Goal: Task Accomplishment & Management: Use online tool/utility

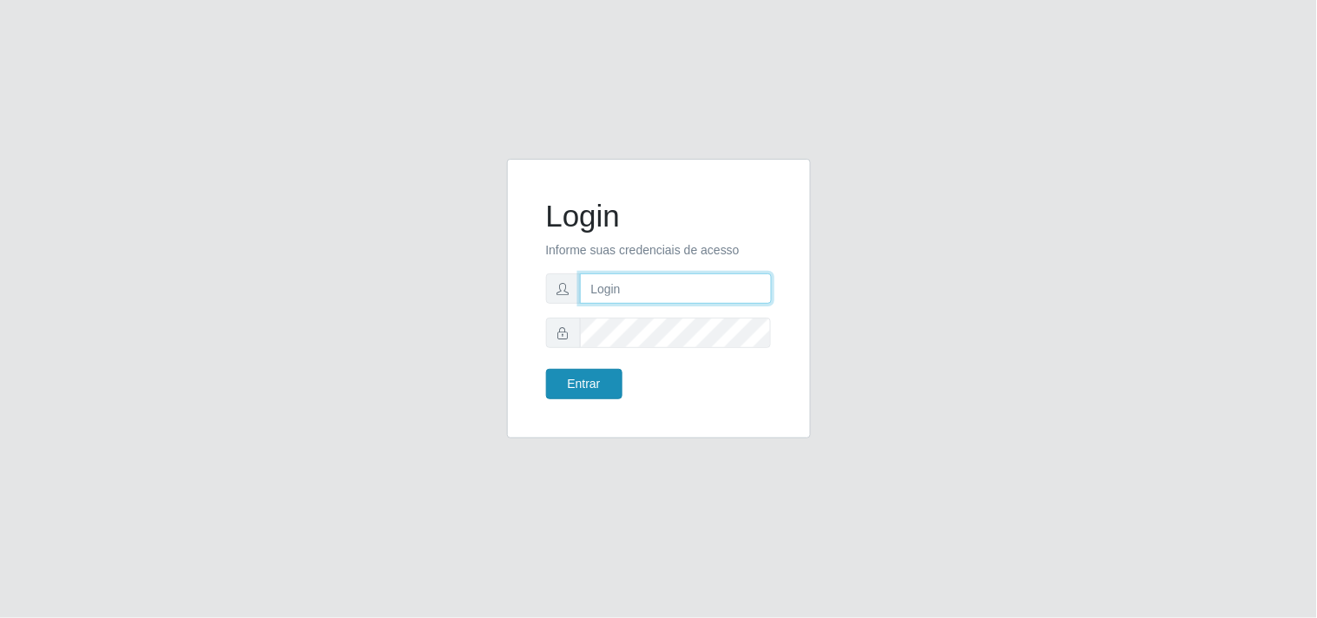
type input "analucia@cestao"
click at [568, 392] on button "Entrar" at bounding box center [584, 384] width 76 height 30
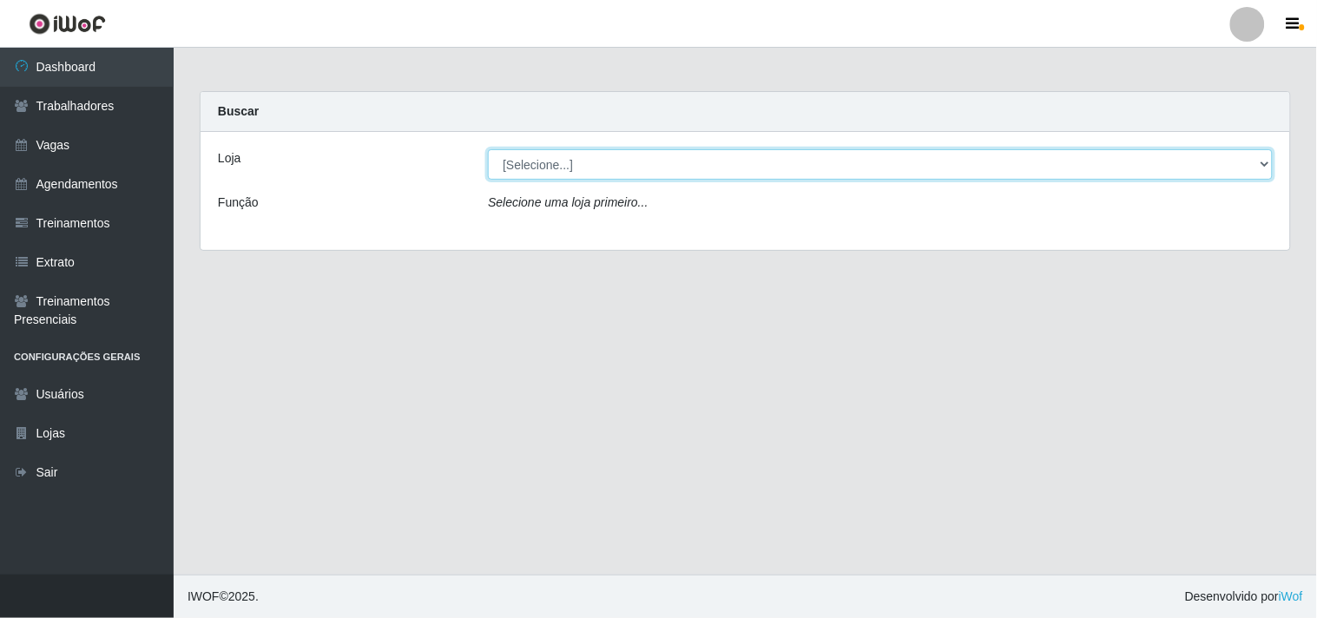
click at [606, 157] on select "[Selecione...] O Cestão - Geisel" at bounding box center [880, 164] width 785 height 30
select select "224"
click at [488, 149] on select "[Selecione...] O Cestão - Geisel" at bounding box center [880, 164] width 785 height 30
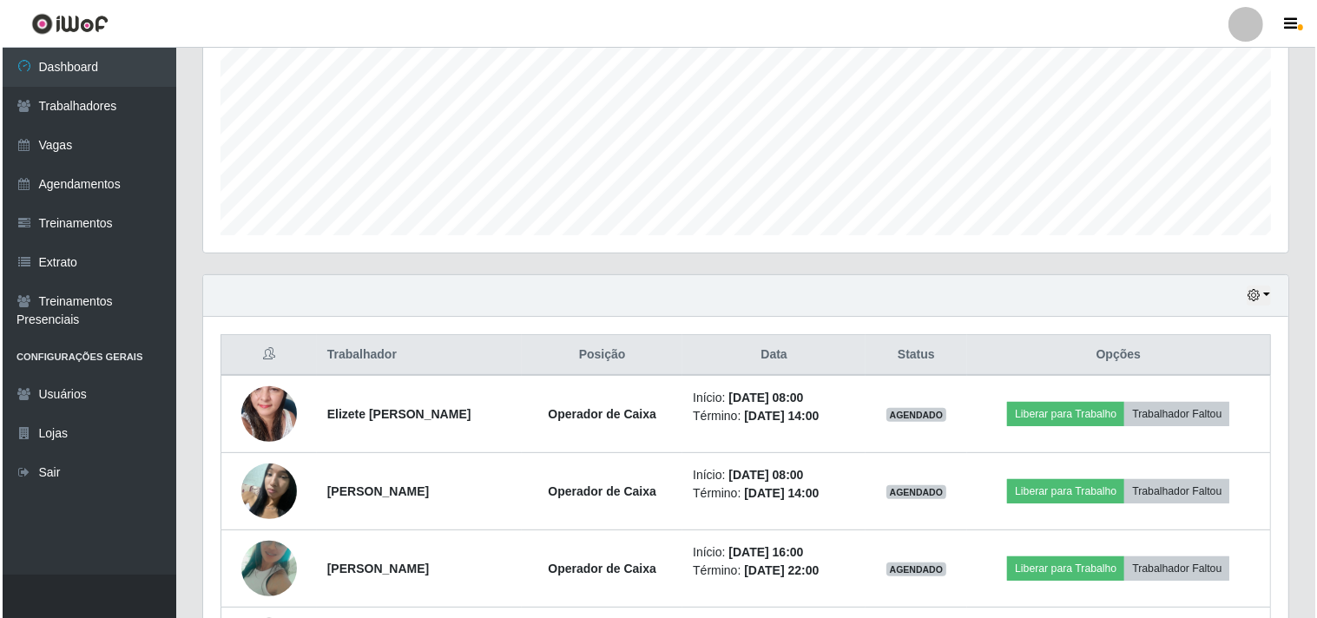
scroll to position [535, 0]
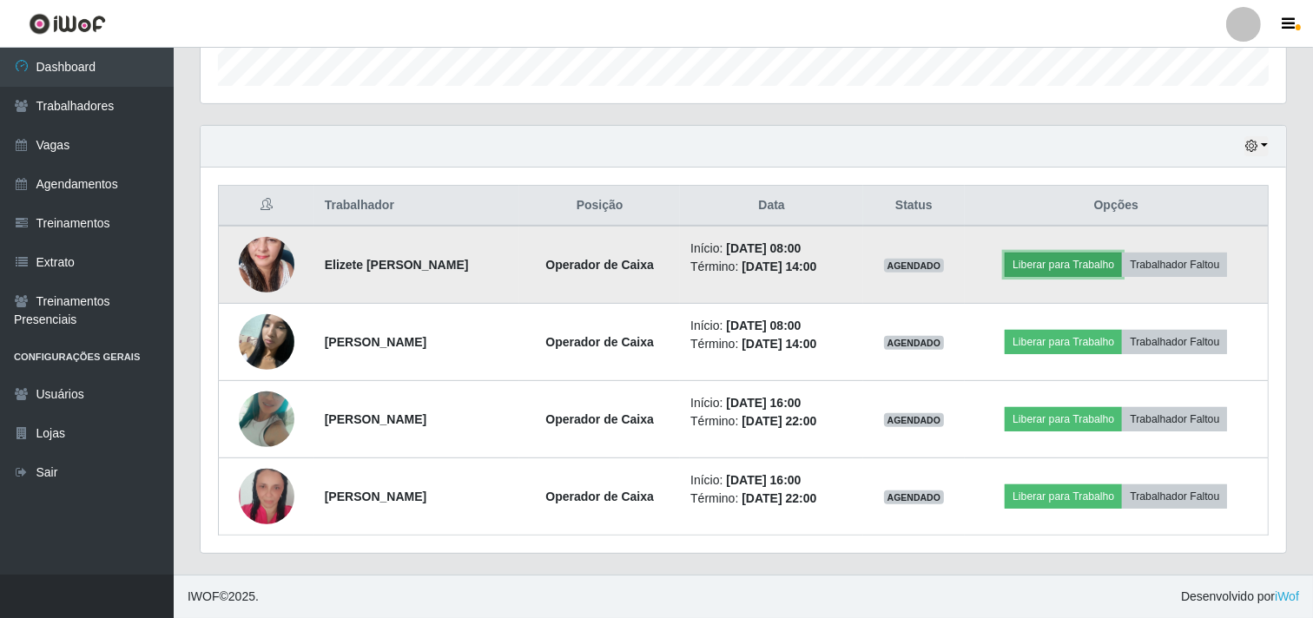
click at [1069, 264] on button "Liberar para Trabalho" at bounding box center [1063, 265] width 117 height 24
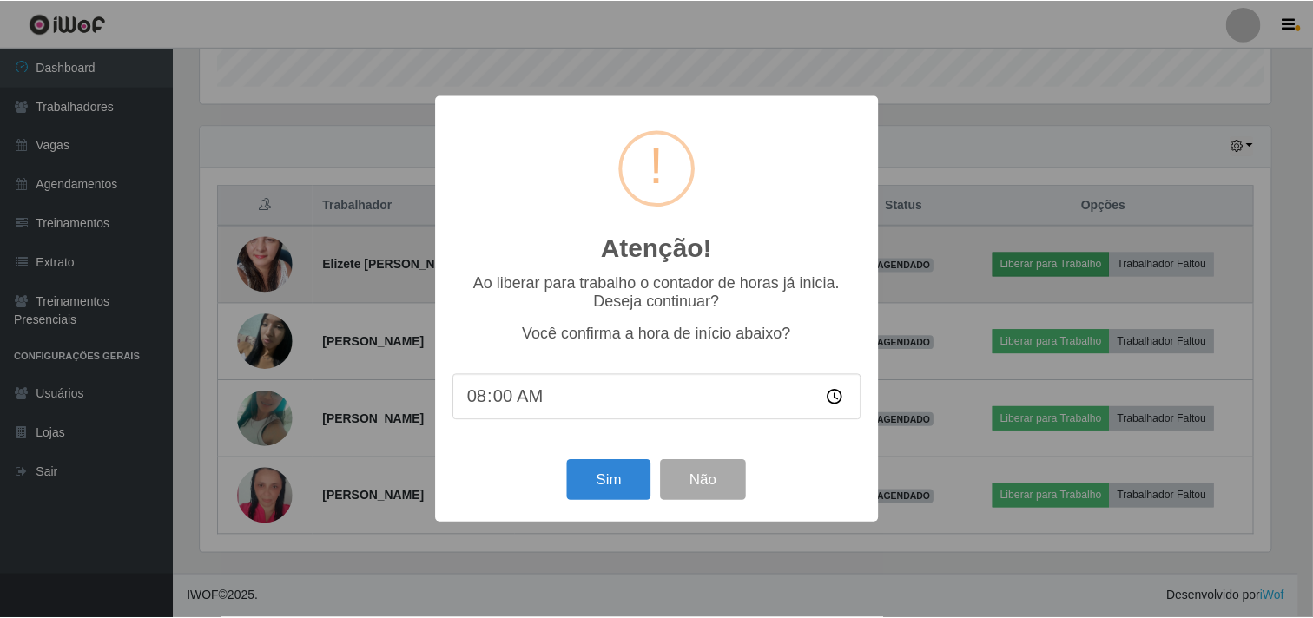
scroll to position [359, 1074]
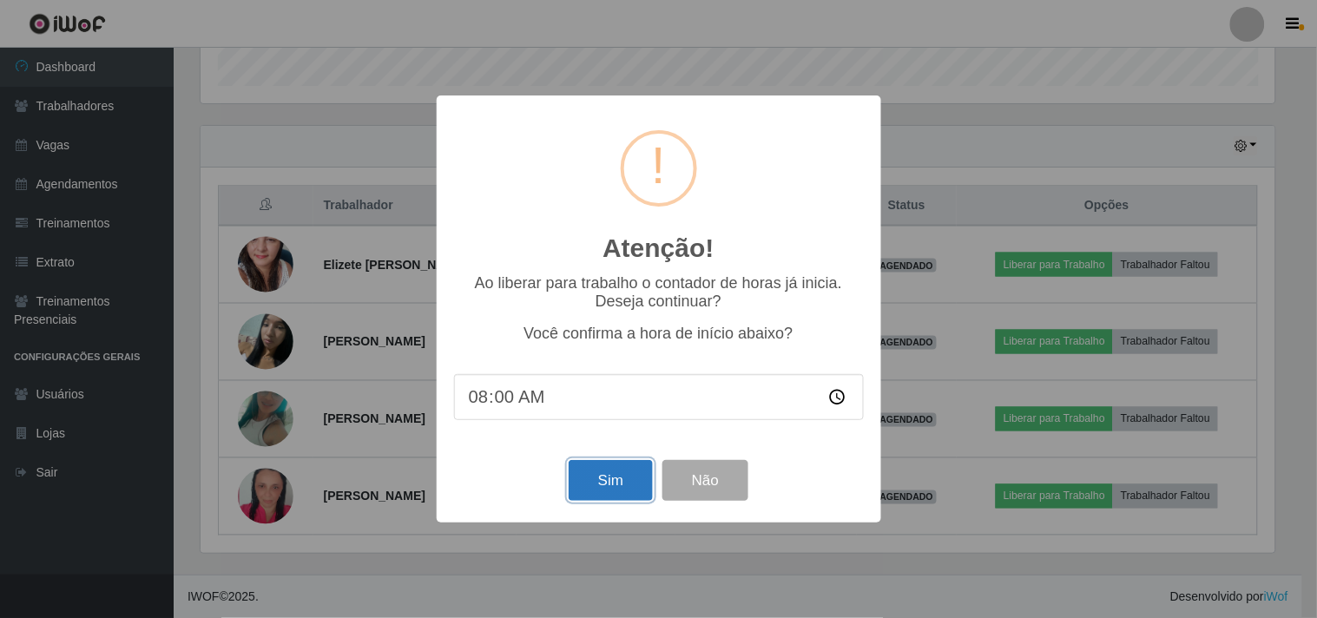
click at [604, 479] on button "Sim" at bounding box center [611, 480] width 84 height 41
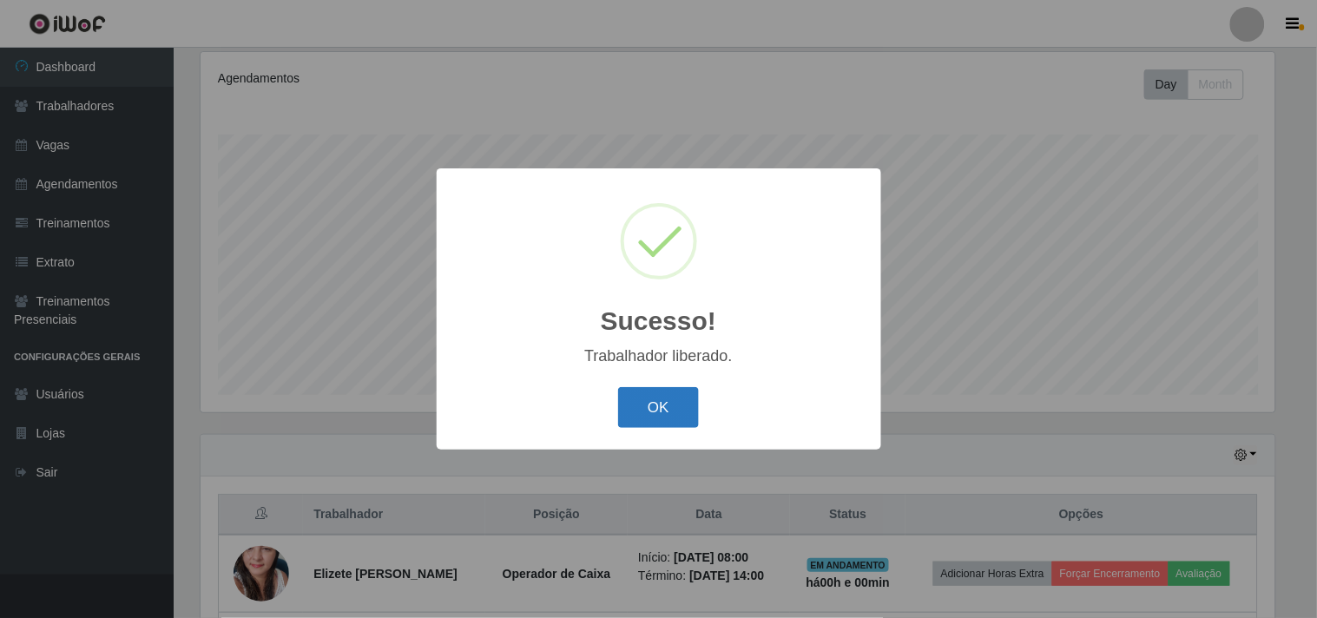
click at [663, 403] on button "OK" at bounding box center [658, 407] width 81 height 41
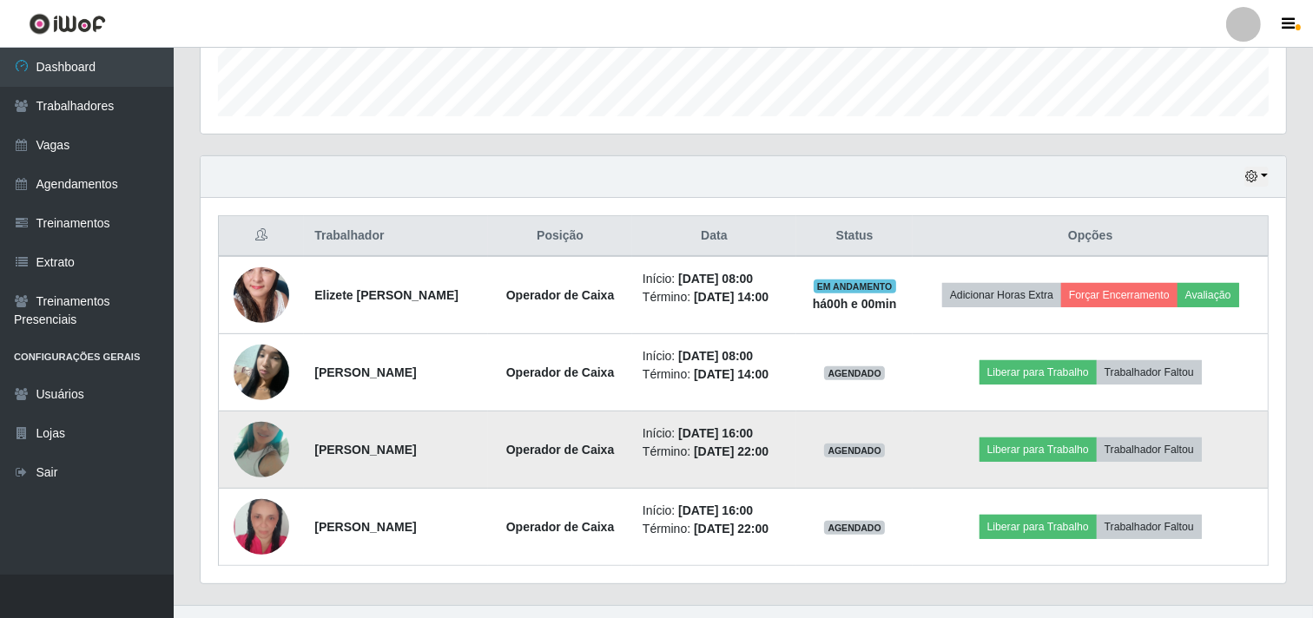
scroll to position [515, 0]
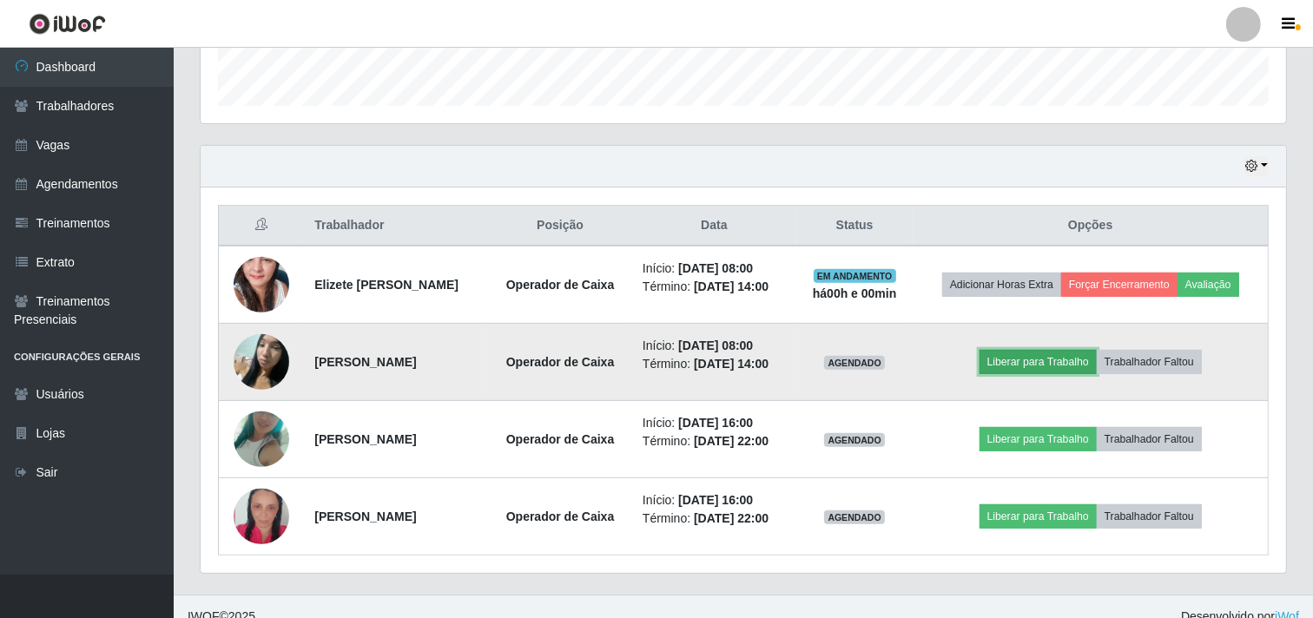
click at [1057, 369] on button "Liberar para Trabalho" at bounding box center [1038, 362] width 117 height 24
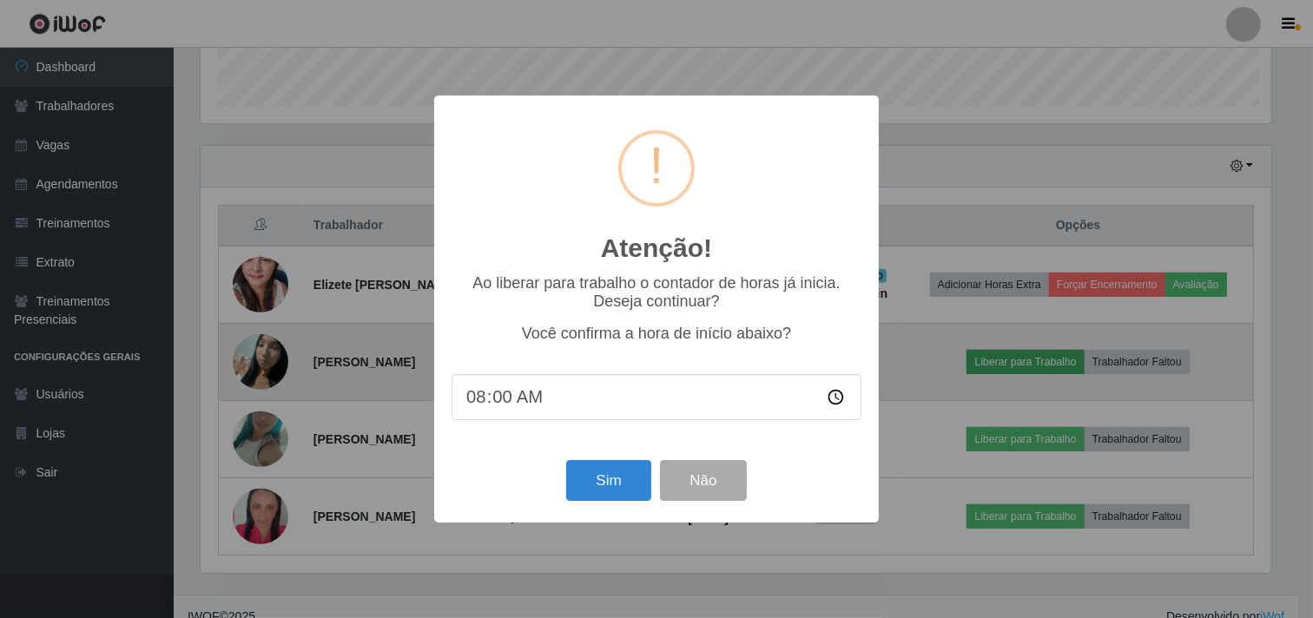
scroll to position [359, 1074]
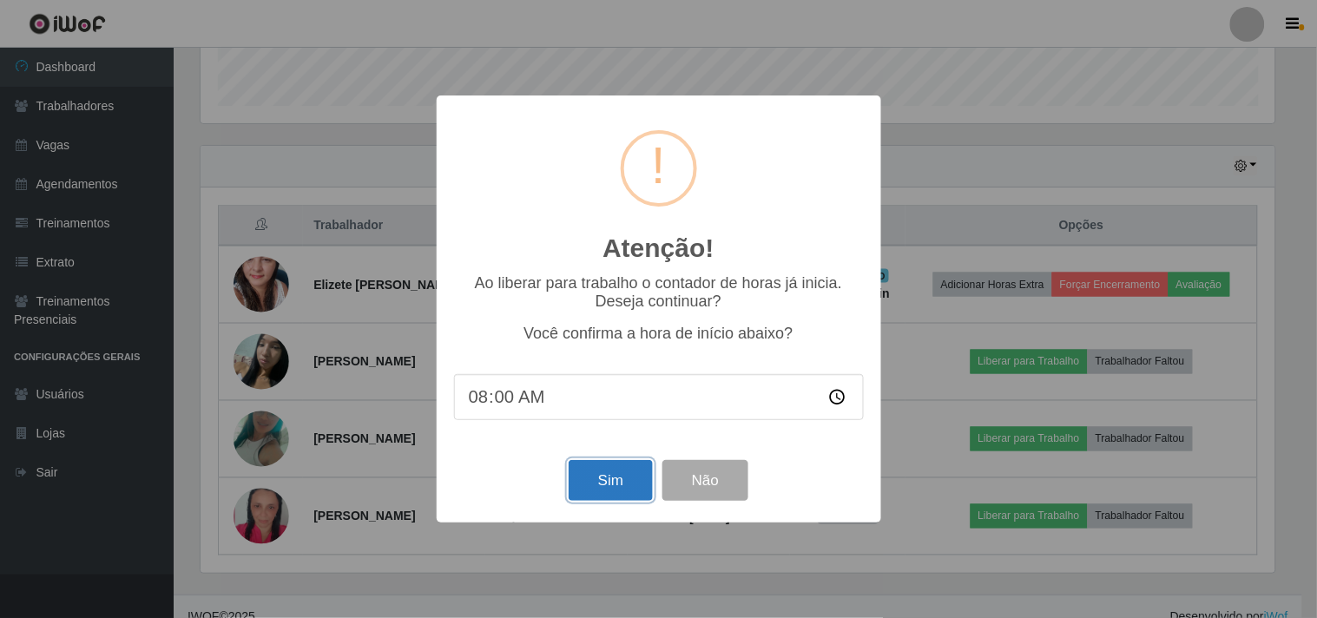
click at [604, 493] on button "Sim" at bounding box center [611, 480] width 84 height 41
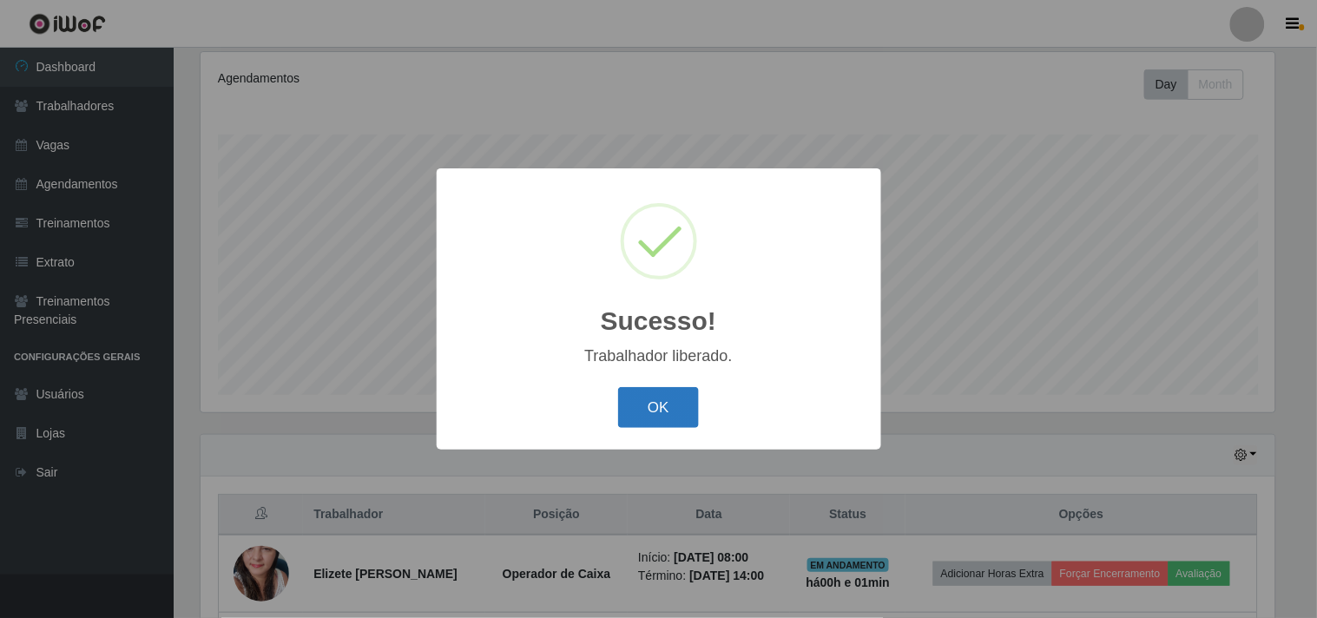
click at [640, 404] on button "OK" at bounding box center [658, 407] width 81 height 41
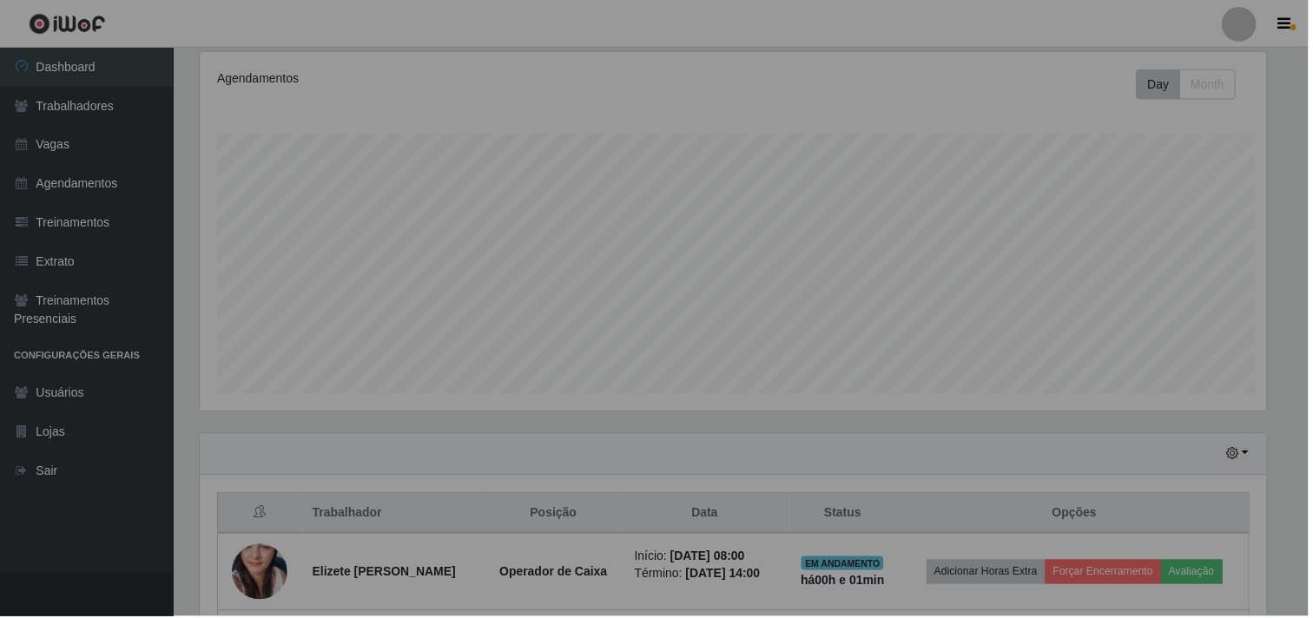
scroll to position [359, 1085]
